Goal: Find specific page/section: Find specific page/section

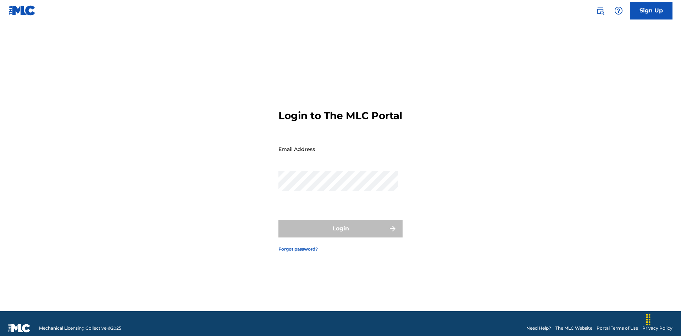
scroll to position [9, 0]
click at [338, 146] on input "Email Address" at bounding box center [338, 149] width 120 height 20
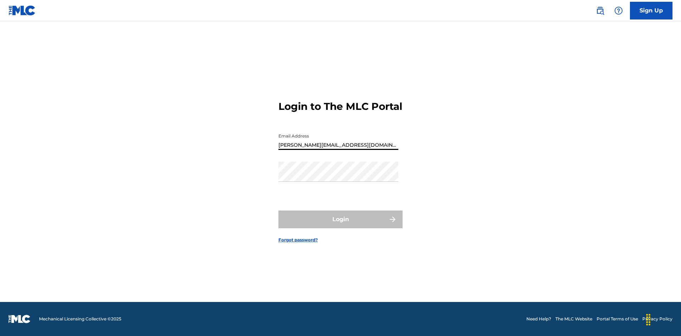
type input "Helena.Songwriter@gmail.com"
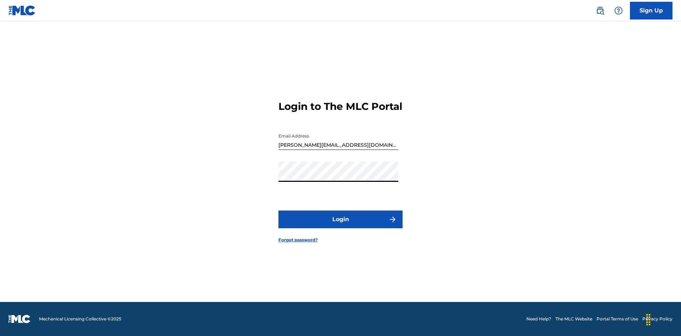
click at [340, 226] on button "Login" at bounding box center [340, 220] width 124 height 18
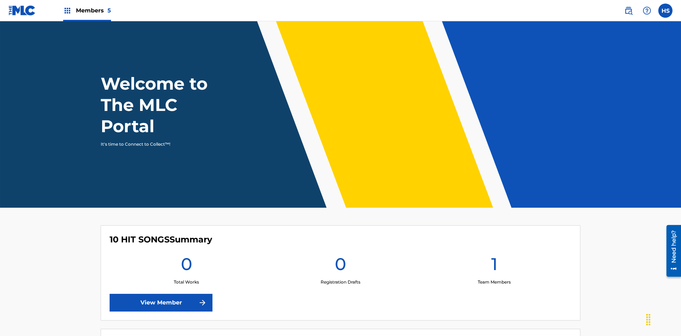
scroll to position [31, 0]
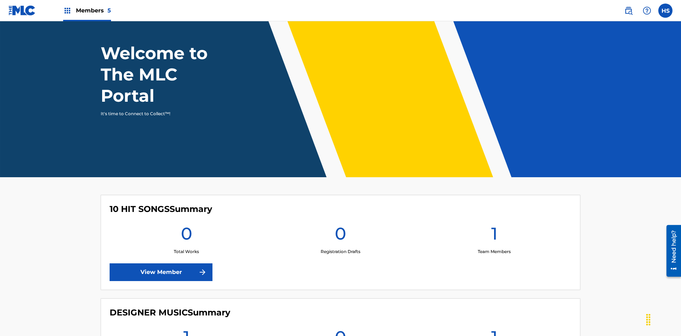
click at [87, 10] on span "Members 5" at bounding box center [93, 10] width 35 height 8
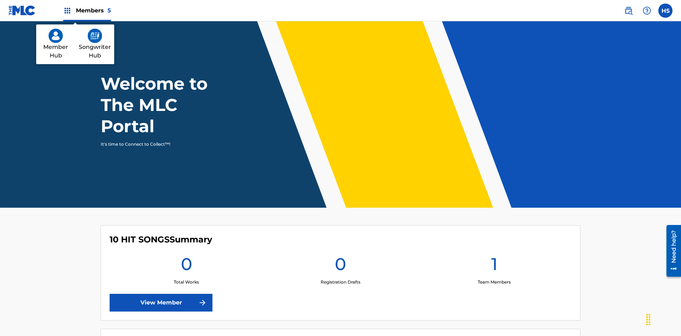
click at [56, 36] on img at bounding box center [56, 36] width 14 height 14
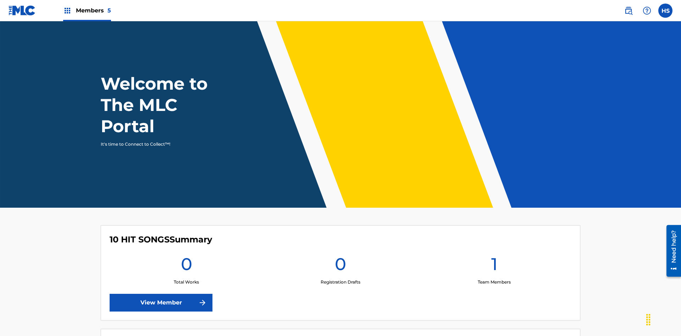
scroll to position [31, 0]
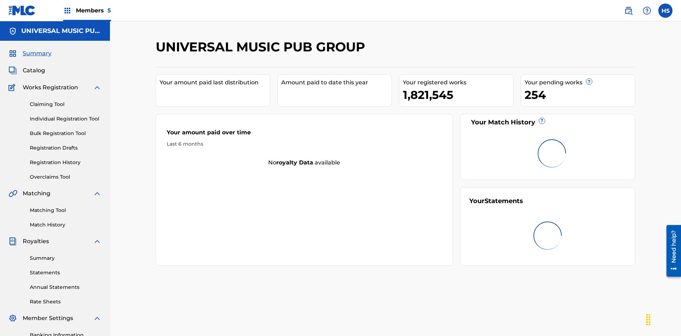
click at [34, 66] on span "Catalog" at bounding box center [34, 70] width 22 height 9
